Goal: Find specific fact: Find specific fact

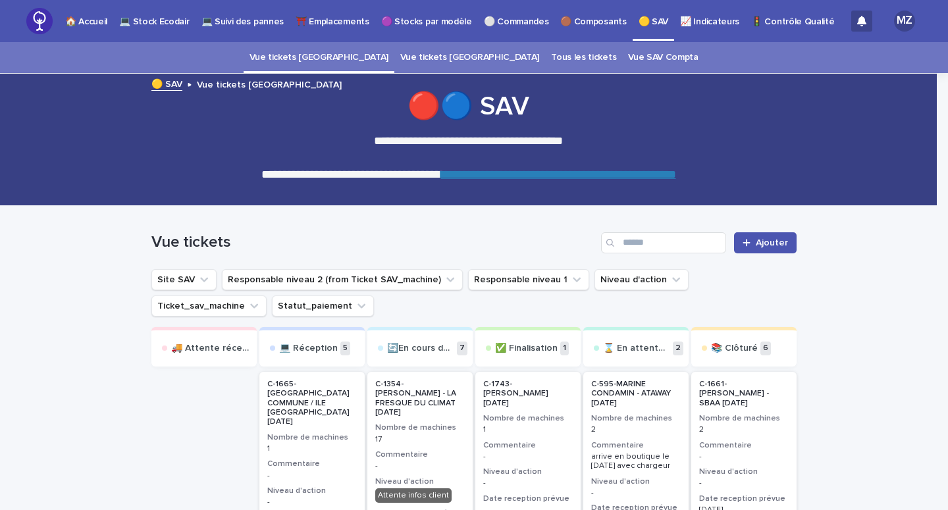
click at [853, 108] on div "**********" at bounding box center [468, 145] width 937 height 109
click at [142, 11] on p "💻 Stock Ecodair" at bounding box center [154, 14] width 70 height 28
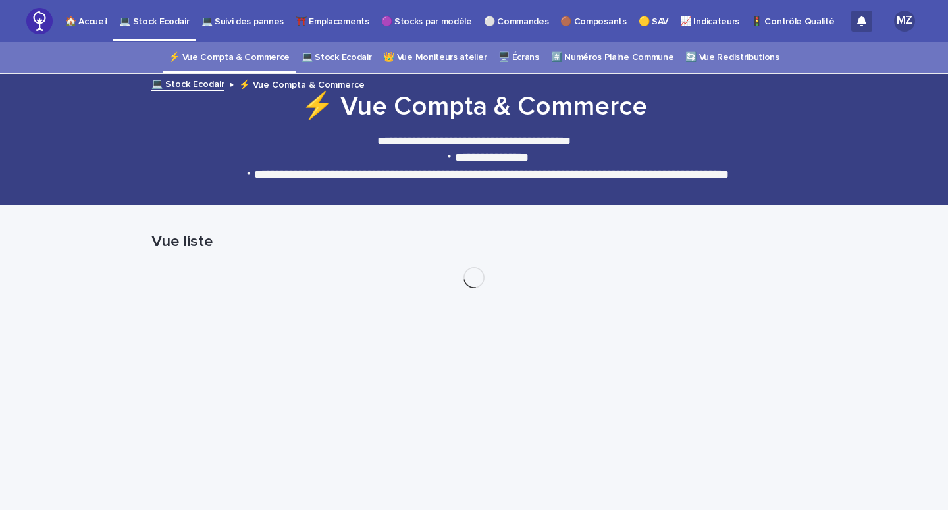
click at [354, 66] on link "💻 Stock Ecodair" at bounding box center [336, 57] width 70 height 31
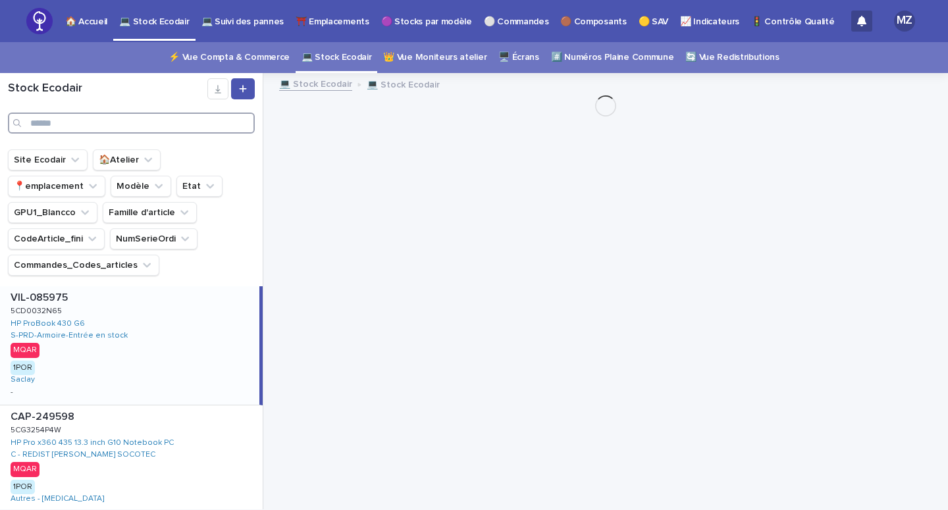
click at [70, 126] on input "Search" at bounding box center [131, 123] width 247 height 21
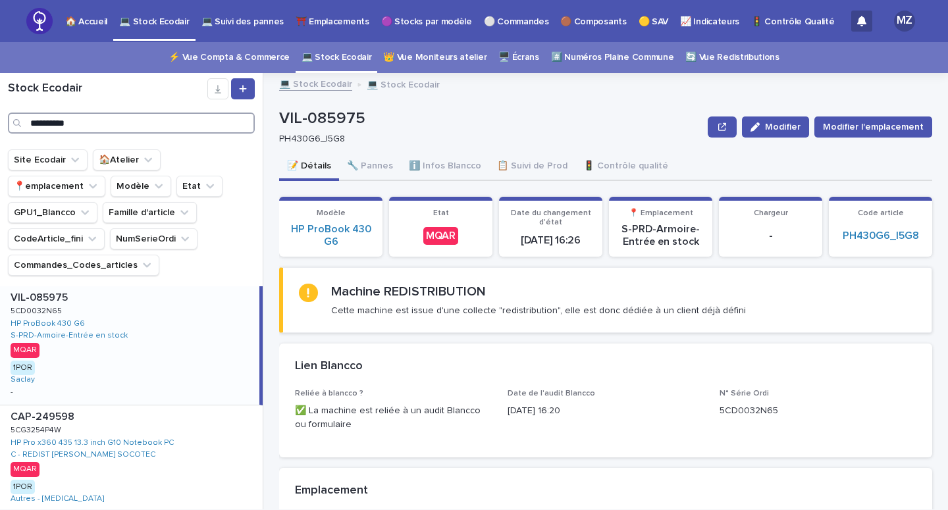
type input "**********"
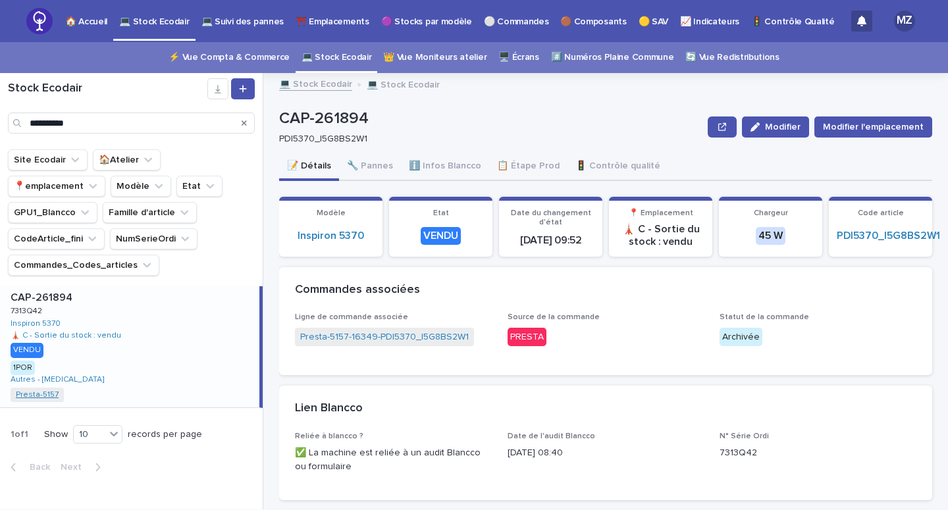
click at [38, 390] on link "Presta-5157" at bounding box center [37, 394] width 43 height 9
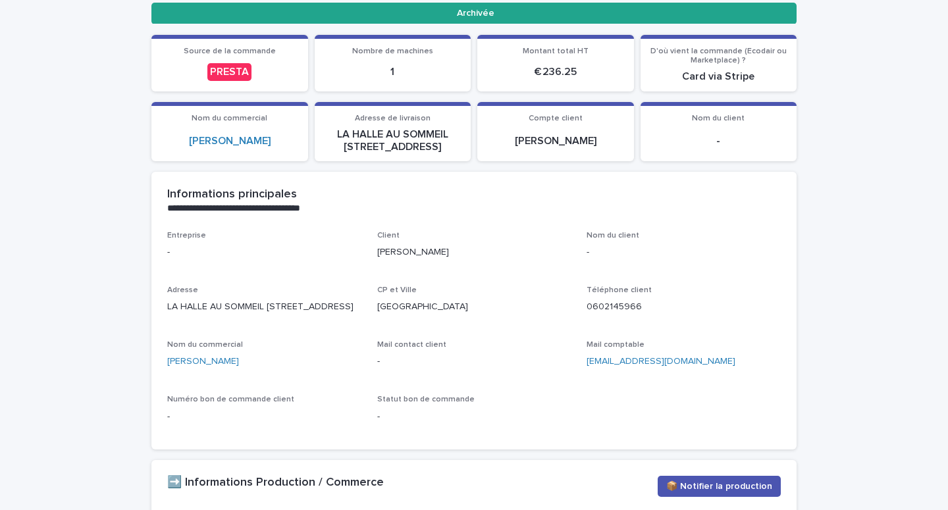
scroll to position [221, 0]
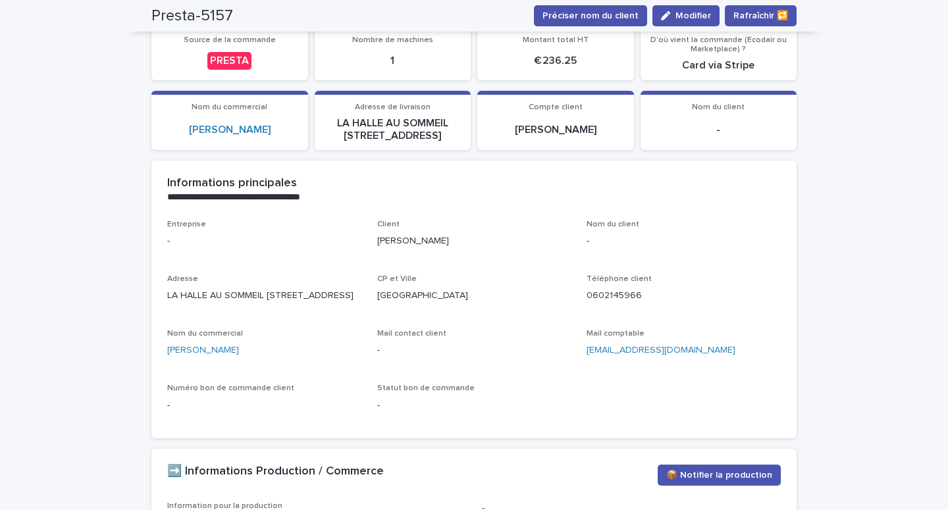
drag, startPoint x: 375, startPoint y: 240, endPoint x: 463, endPoint y: 240, distance: 88.2
click at [463, 240] on p "[PERSON_NAME]" at bounding box center [474, 241] width 194 height 14
click at [437, 238] on p "[PERSON_NAME]" at bounding box center [474, 241] width 194 height 14
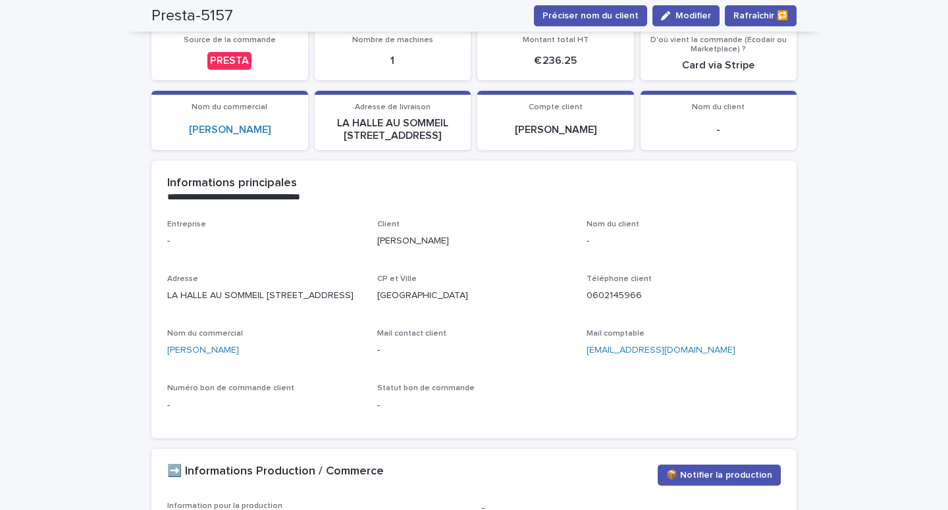
click at [437, 238] on p "[PERSON_NAME]" at bounding box center [474, 241] width 194 height 14
click at [188, 294] on p "LA HALLE AU SOMMEIL [STREET_ADDRESS]" at bounding box center [264, 296] width 194 height 14
click at [167, 303] on p "LA HALLE AU SOMMEIL [STREET_ADDRESS]" at bounding box center [264, 296] width 194 height 14
copy p "LA HALLE AU [GEOGRAPHIC_DATA]"
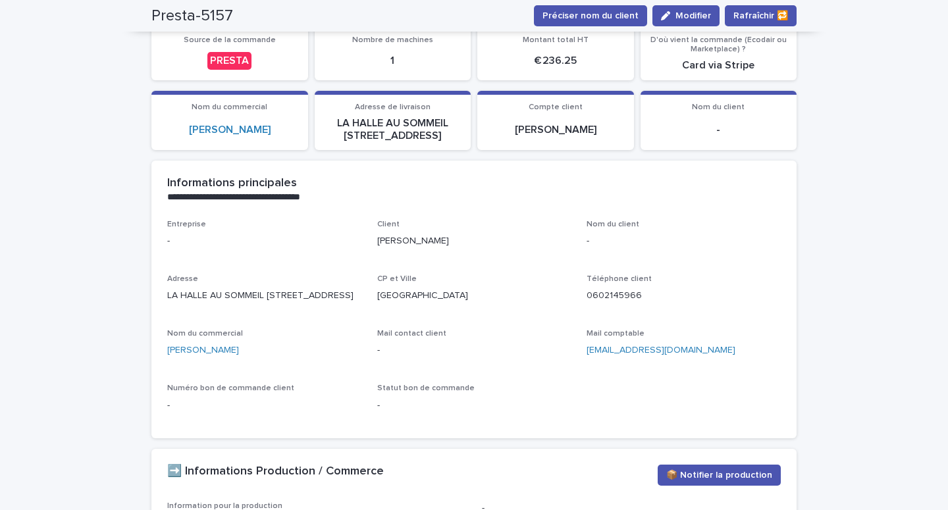
click at [383, 242] on p "[PERSON_NAME]" at bounding box center [474, 241] width 194 height 14
click at [383, 244] on p "[PERSON_NAME]" at bounding box center [474, 241] width 194 height 14
click at [445, 240] on p "[PERSON_NAME]" at bounding box center [474, 241] width 194 height 14
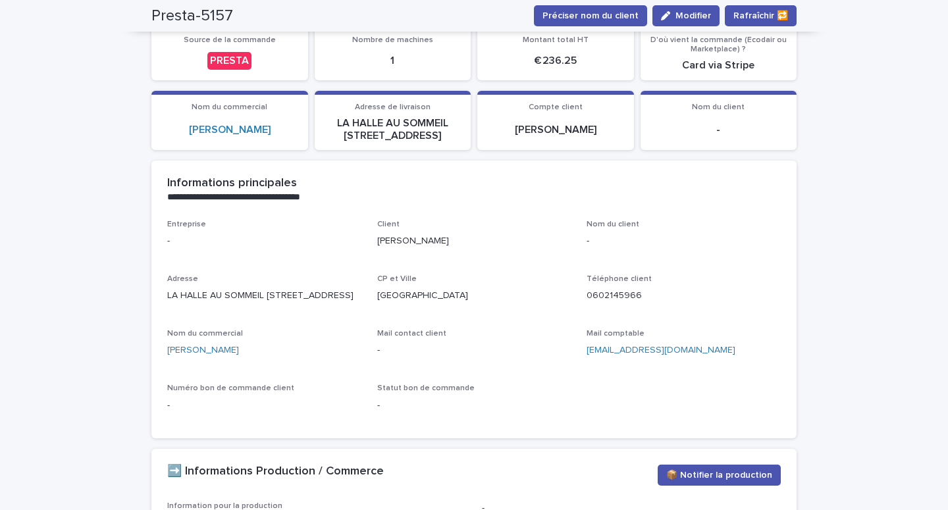
copy p "PAILLIER"
click at [384, 245] on p "[PERSON_NAME]" at bounding box center [474, 241] width 194 height 14
copy p "[PERSON_NAME]"
click at [545, 272] on div "Entreprise - Client [PERSON_NAME] Nom du client - Adresse LA HALLE AU SOMMEIL […" at bounding box center [474, 321] width 614 height 203
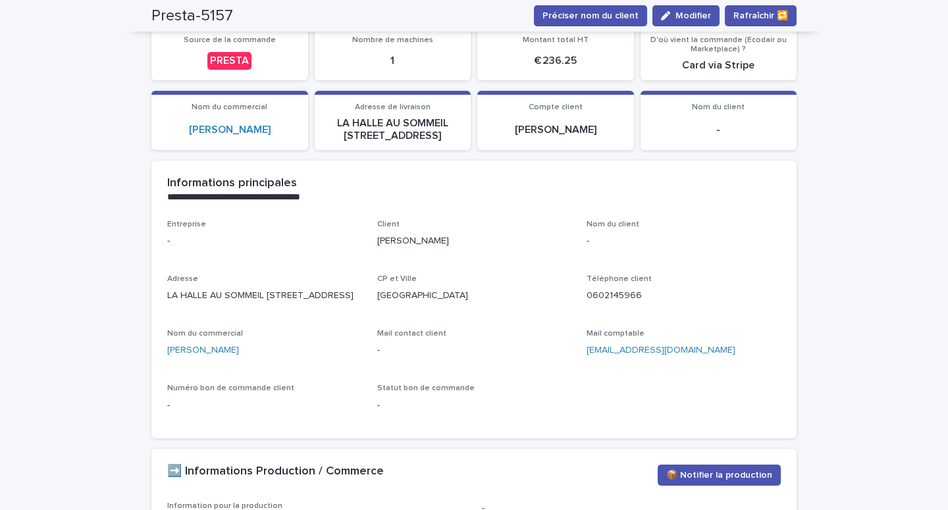
drag, startPoint x: 159, startPoint y: 294, endPoint x: 230, endPoint y: 316, distance: 75.0
click at [230, 316] on div "Entreprise - Client [PERSON_NAME] Nom du client - Adresse LA HALLE AU SOMMEIL […" at bounding box center [473, 329] width 645 height 219
copy p "LA HALLE AU SOMMEIL [STREET_ADDRESS]"
